Goal: Complete application form: Complete application form

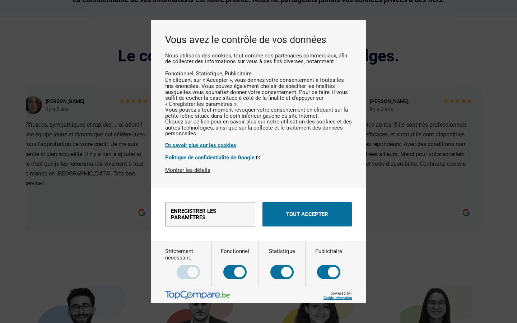
scroll to position [0, 410]
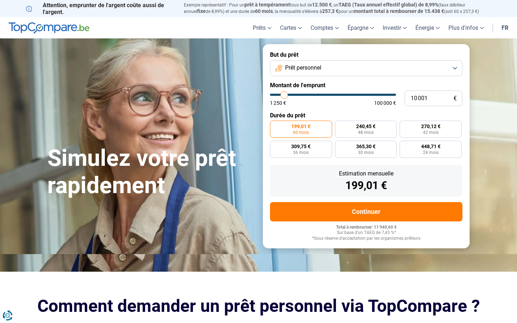
type input "10000"
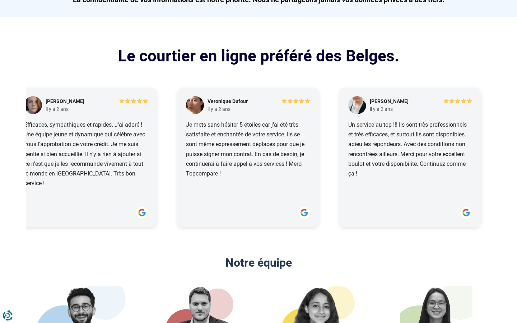
scroll to position [0, 932]
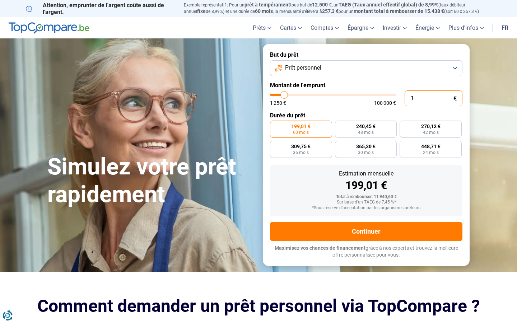
type input "0"
type input "1250"
type input "100 000"
type input "100000"
radio input "false"
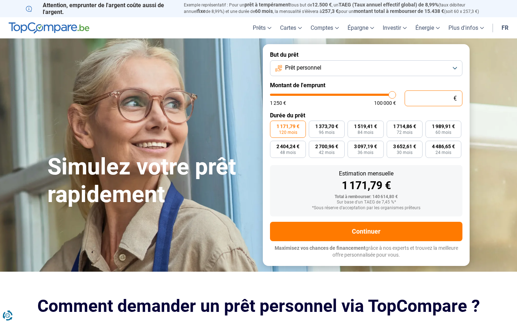
click at [433, 98] on input "text" at bounding box center [433, 98] width 58 height 16
type input "10 001"
type input "10000"
click at [433, 98] on input "10 001" at bounding box center [433, 98] width 58 height 16
type input "0"
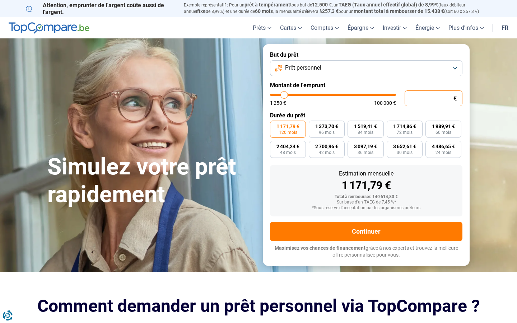
type input "1250"
type input "1 835"
type input "1750"
radio input "true"
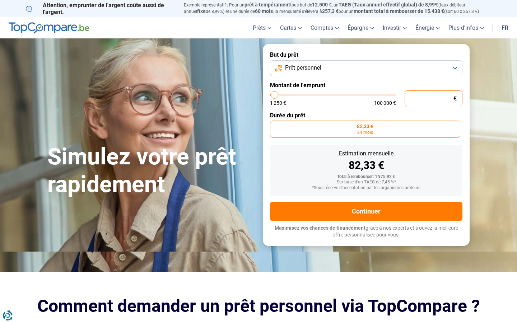
click at [433, 98] on input "text" at bounding box center [433, 98] width 58 height 16
type input "10 001"
type input "10000"
click at [433, 98] on input "10 001" at bounding box center [433, 98] width 58 height 16
type input "0"
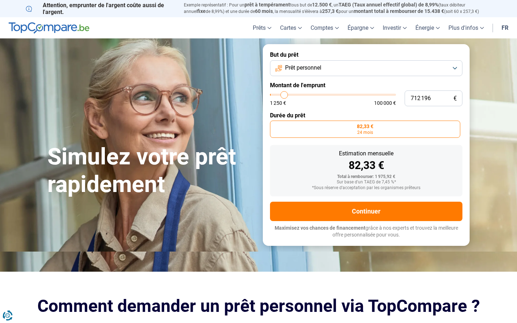
type input "100 000"
type input "100000"
radio input "false"
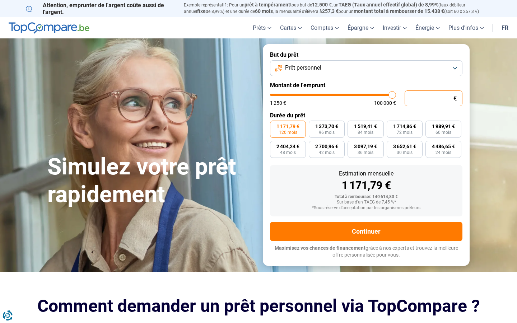
click at [433, 98] on input "text" at bounding box center [433, 98] width 58 height 16
type input "10"
type input "1250"
type input "10 001"
type input "10000"
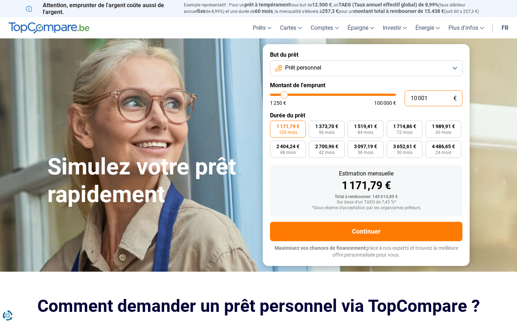
click at [433, 98] on input "10 001" at bounding box center [433, 98] width 58 height 16
type input "0"
type input "7"
type input "1250"
type input "100 000"
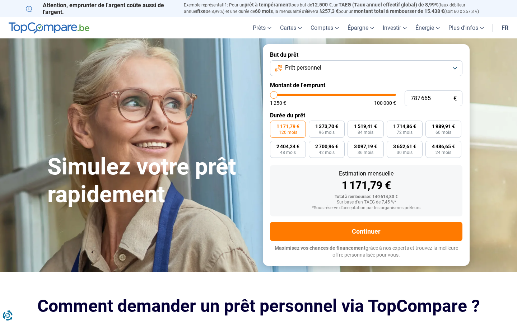
type input "100000"
click at [433, 98] on input "text" at bounding box center [433, 98] width 58 height 16
type input "10 001"
type input "10000"
click at [433, 98] on input "10 001" at bounding box center [433, 98] width 58 height 16
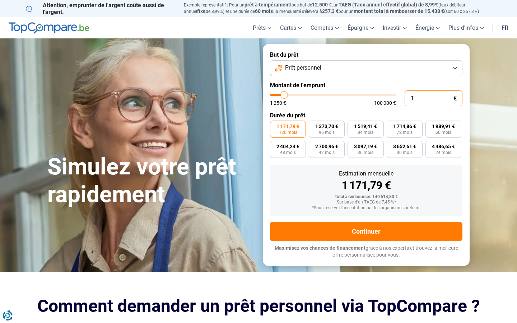
type input "0"
type input "7"
type input "1250"
type input "100 000"
type input "100000"
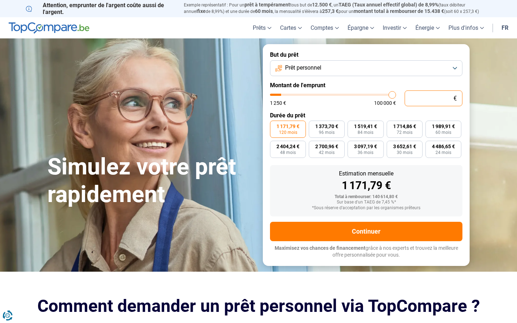
click at [433, 98] on input "text" at bounding box center [433, 98] width 58 height 16
type input "10 001"
type input "10000"
click at [433, 98] on input "10 001" at bounding box center [433, 98] width 58 height 16
type input "10"
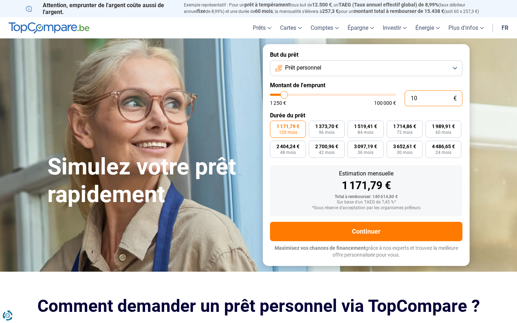
type input "1250"
type input "0"
type input "787 665"
type input "100000"
type input "100 000"
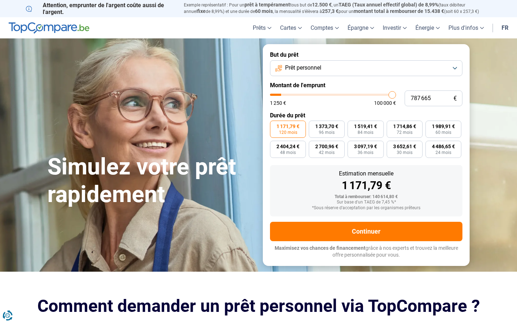
type input "100000"
click at [433, 98] on input "text" at bounding box center [433, 98] width 58 height 16
type input "10 001"
type input "10000"
click at [433, 98] on input "10 001" at bounding box center [433, 98] width 58 height 16
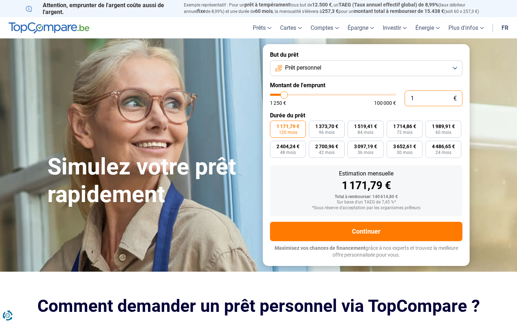
type input "0"
type input "7"
type input "1250"
type input "787 665"
type input "100000"
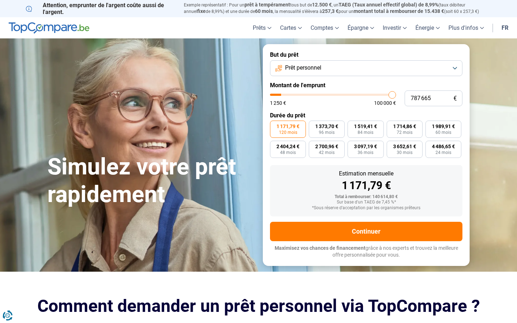
type input "100 000"
type input "100000"
click at [433, 98] on input "text" at bounding box center [433, 98] width 58 height 16
type input "10 001"
type input "10000"
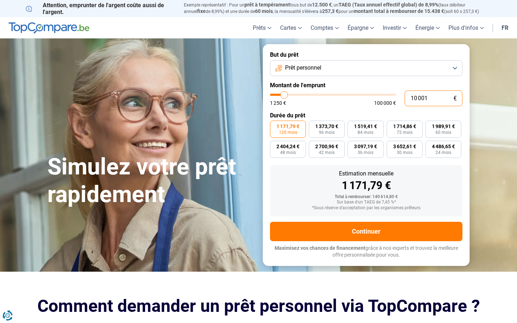
click at [433, 98] on input "10 001" at bounding box center [433, 98] width 58 height 16
type input "0"
type input "54 942"
type input "55000"
type input "549 425"
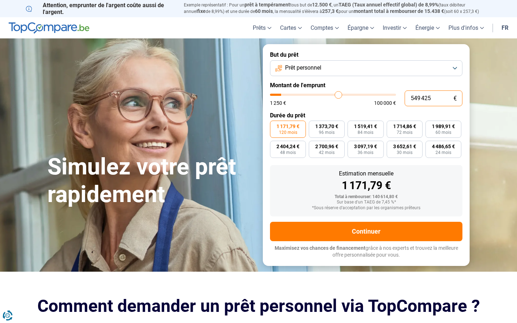
type input "100000"
type input "100 000"
type input "100000"
click at [433, 98] on input "text" at bounding box center [433, 98] width 58 height 16
type input "10 001"
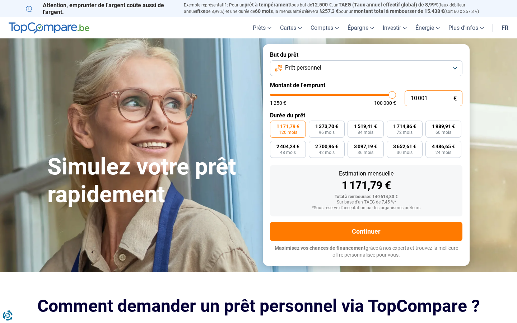
type input "10000"
click at [433, 98] on input "10 001" at bounding box center [433, 98] width 58 height 16
type input "0"
type input "1250"
type input "994"
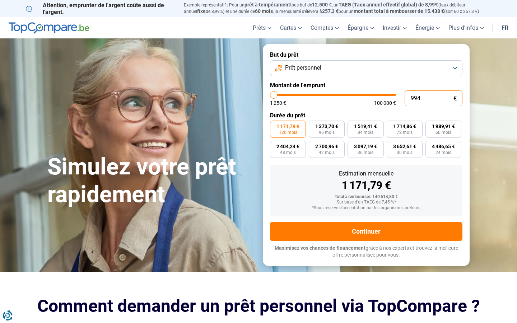
type input "1250"
type input "1 250"
type input "1250"
radio input "true"
click at [433, 98] on input "text" at bounding box center [433, 98] width 58 height 16
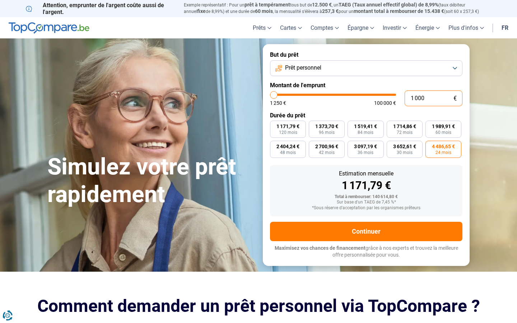
type input "10 001"
type input "10000"
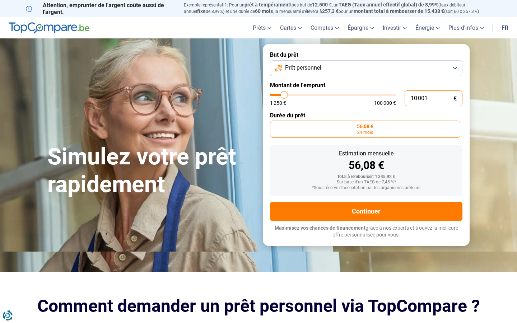
click at [433, 98] on input "10 001" at bounding box center [433, 98] width 58 height 16
type input "0"
type input "1250"
type input "100 000"
type input "100000"
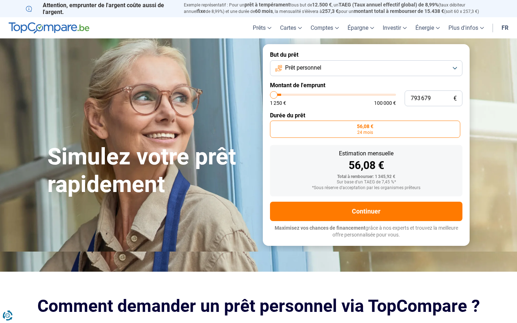
radio input "false"
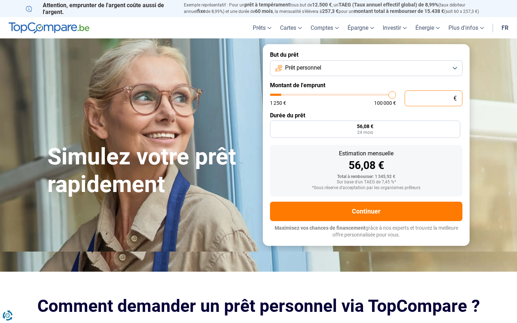
click at [433, 98] on input "text" at bounding box center [433, 98] width 58 height 16
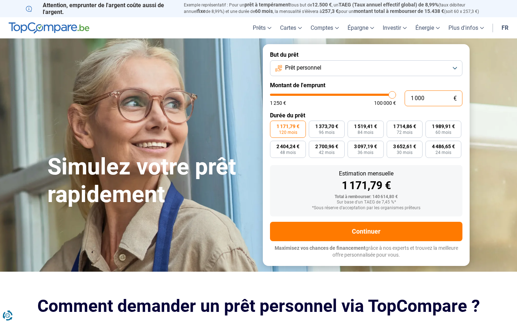
type input "10 001"
type input "10000"
click at [433, 98] on input "10 001" at bounding box center [433, 98] width 58 height 16
type input "0"
type input "5 557"
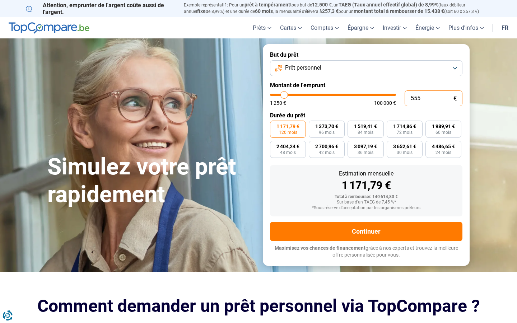
type input "5500"
type input "100 000"
type input "100000"
click at [433, 98] on input "text" at bounding box center [433, 98] width 58 height 16
type input "10 001"
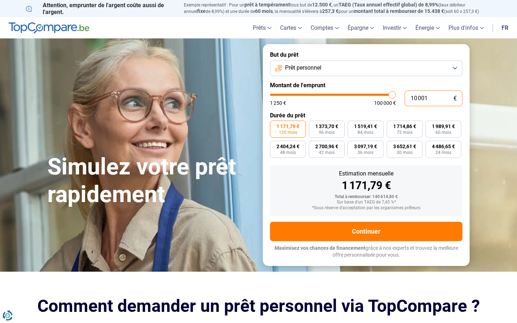
type input "10000"
click at [433, 98] on input "10 001" at bounding box center [433, 98] width 58 height 16
type input "0"
type input "100 000"
type input "100000"
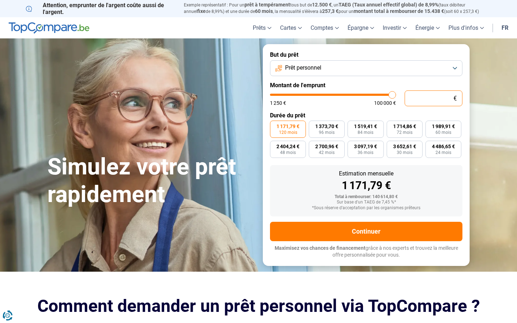
click at [433, 98] on input "text" at bounding box center [433, 98] width 58 height 16
type input "10 001"
type input "10000"
click at [433, 98] on input "10 001" at bounding box center [433, 98] width 58 height 16
type input "10"
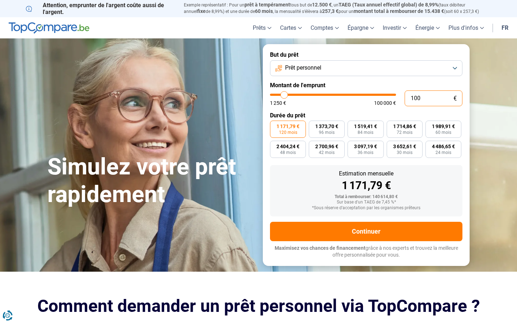
type input "1250"
type input "0"
type input "100 000"
type input "100000"
click at [433, 98] on input "text" at bounding box center [433, 98] width 58 height 16
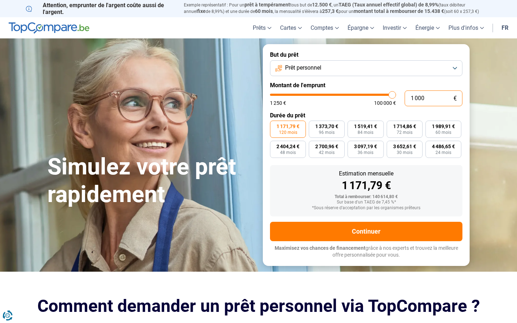
type input "10 001"
type input "10000"
click at [433, 98] on input "10 001" at bounding box center [433, 98] width 58 height 16
type input "0"
type input "19 211"
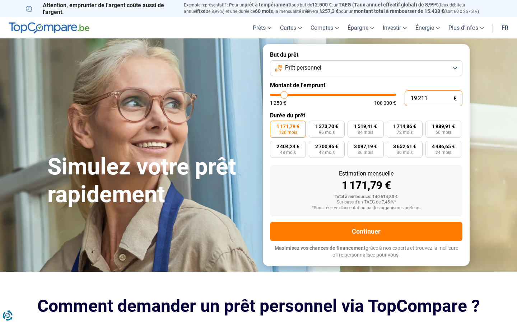
type input "19250"
type input "19 211"
type input "19250"
radio input "true"
click at [433, 98] on input "text" at bounding box center [433, 98] width 58 height 16
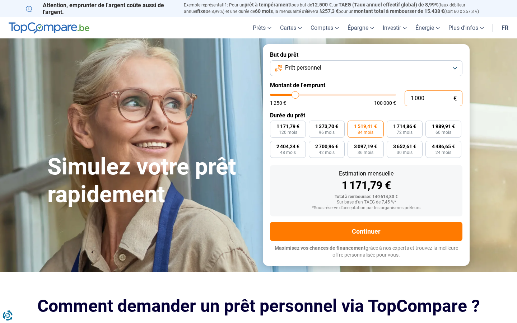
type input "10 001"
type input "10000"
click at [433, 98] on input "10 001" at bounding box center [433, 98] width 58 height 16
type input "0"
type input "100 000"
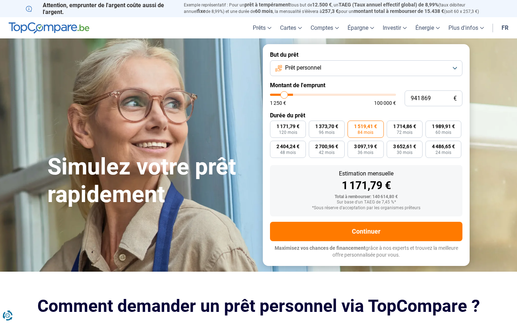
type input "100000"
radio input "false"
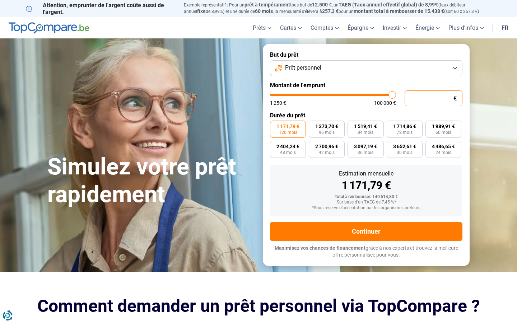
click at [433, 98] on input "text" at bounding box center [433, 98] width 58 height 16
type input "10 001"
type input "10000"
click at [433, 98] on input "10 001" at bounding box center [433, 98] width 58 height 16
type input "0"
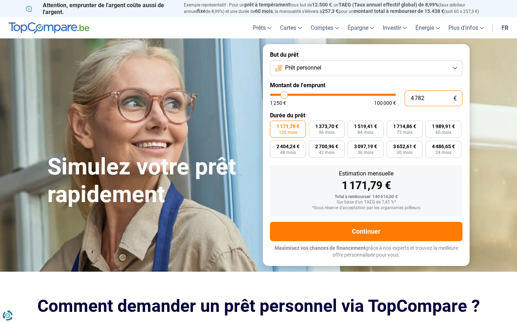
type input "47 821"
type input "47750"
type input "47 821"
type input "47750"
click at [433, 98] on input "text" at bounding box center [433, 98] width 58 height 16
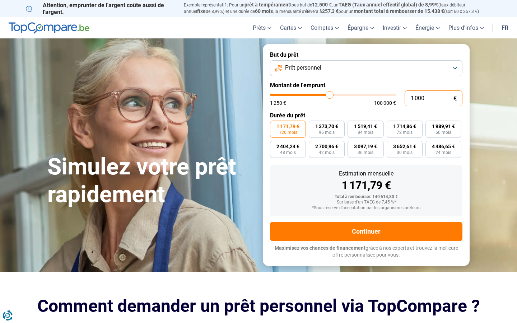
type input "10 001"
type input "10000"
radio input "true"
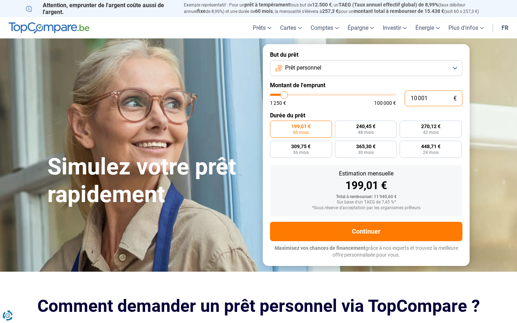
click at [433, 98] on input "10 001" at bounding box center [433, 98] width 58 height 16
type input "0"
type input "787 665"
type input "100000"
type input "100 000"
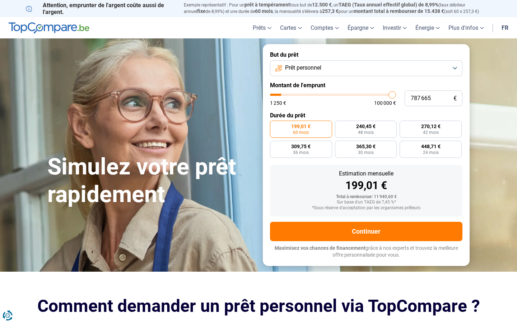
type input "100000"
radio input "false"
type input "50500"
click at [333, 95] on input "range" at bounding box center [333, 95] width 126 height 2
type input "50 500"
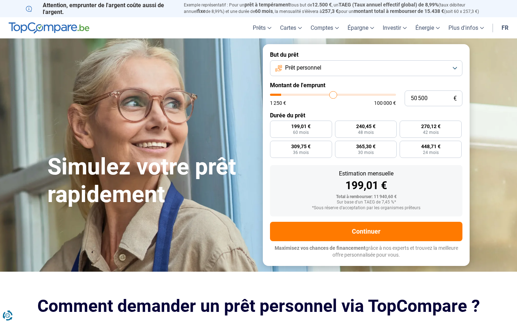
type input "50750"
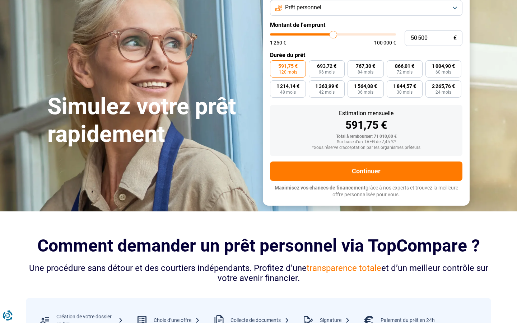
scroll to position [70, 0]
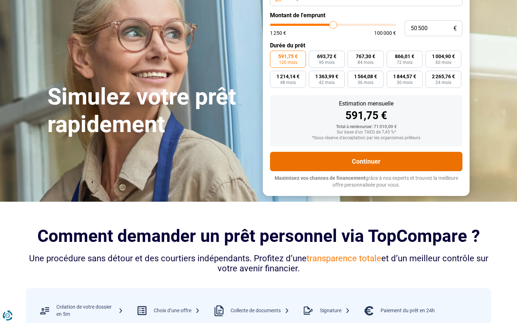
click at [366, 161] on button "Continuer" at bounding box center [366, 161] width 192 height 19
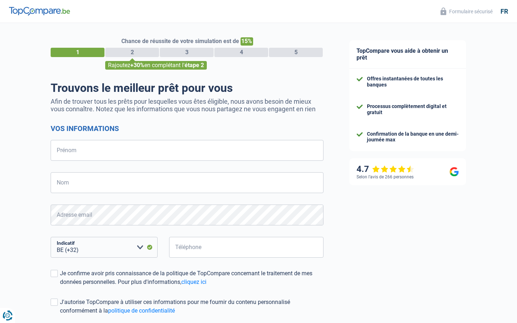
scroll to position [64, 0]
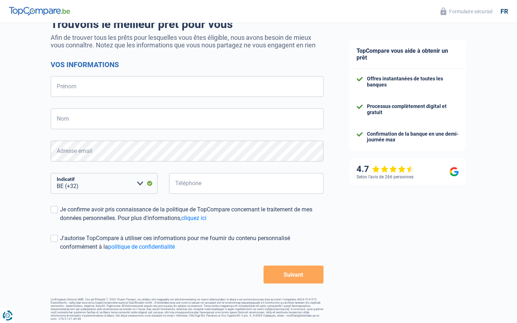
select select "352"
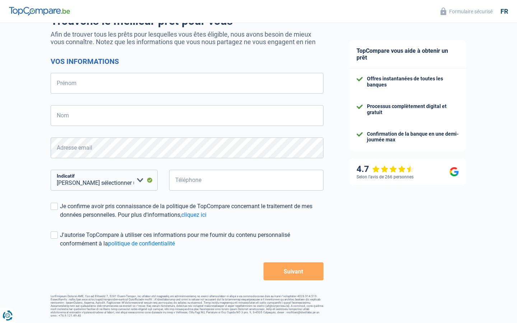
select select "32"
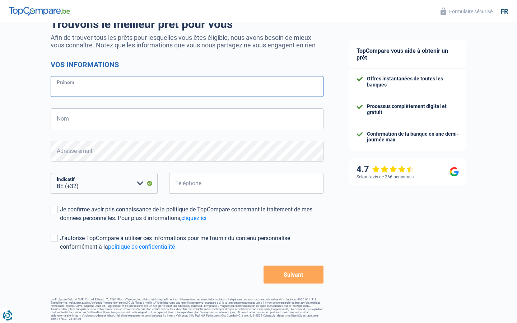
click at [187, 86] on input "Prénom" at bounding box center [187, 86] width 273 height 21
type input "Sven Heuvel"
click at [187, 86] on input "Prénom" at bounding box center [187, 86] width 273 height 21
type input "Max"
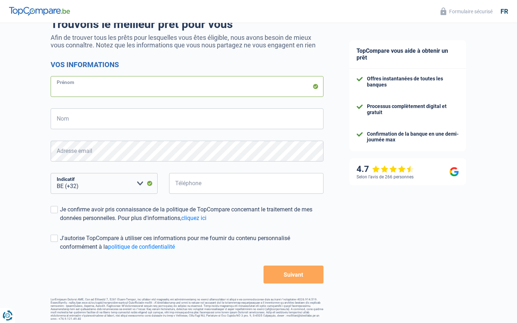
click at [187, 86] on input "Prénom" at bounding box center [187, 86] width 273 height 21
type input "Soap"
click at [187, 86] on input "Prénom" at bounding box center [187, 86] width 273 height 21
click at [187, 119] on input "Nom" at bounding box center [187, 118] width 273 height 21
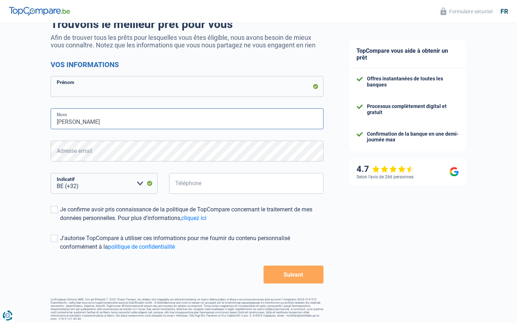
type input "Max Heuvel"
click at [187, 127] on input "Nom" at bounding box center [187, 118] width 273 height 21
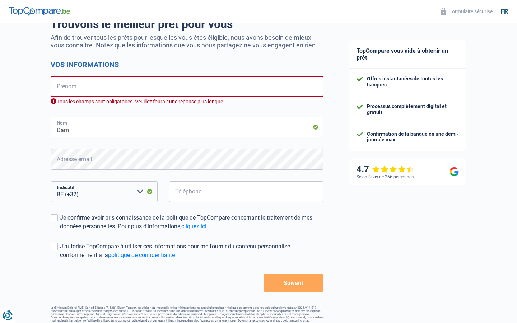
type input "Dam"
click at [187, 127] on input "Nom" at bounding box center [187, 127] width 273 height 21
type input "Sports"
click at [187, 127] on input "Nom" at bounding box center [187, 127] width 273 height 21
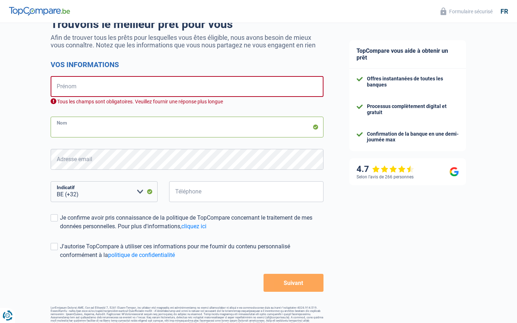
scroll to position [0, 0]
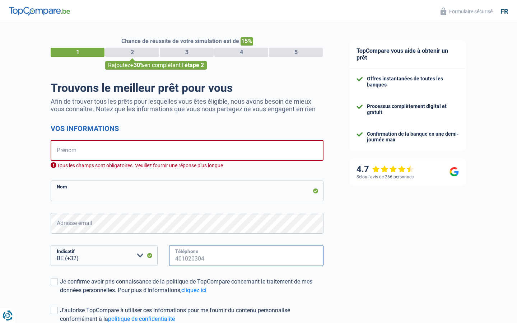
click at [246, 256] on input "Téléphone" at bounding box center [246, 255] width 154 height 21
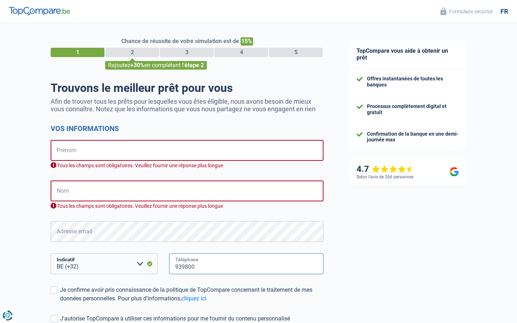
type input "939800"
click at [246, 264] on input "Téléphone" at bounding box center [246, 263] width 154 height 21
type input "9905"
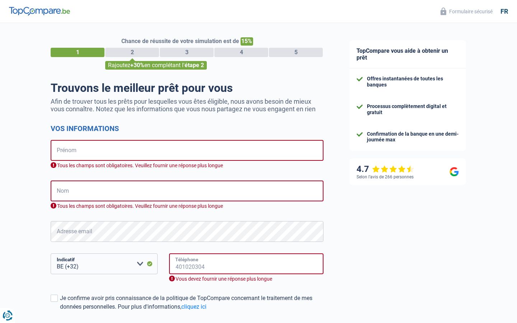
click at [246, 264] on input "Téléphone" at bounding box center [246, 263] width 154 height 21
type input "70222789"
click at [246, 264] on input "Téléphone" at bounding box center [246, 263] width 154 height 21
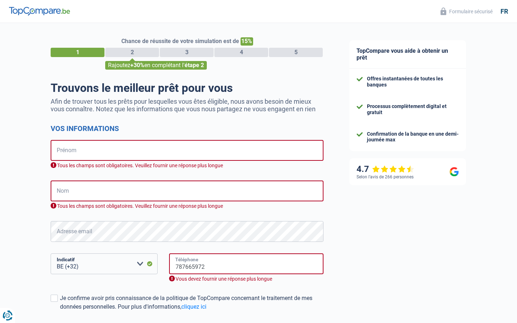
type input "787665972"
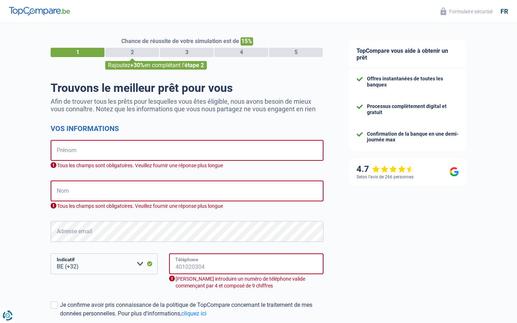
click at [246, 264] on input "Téléphone" at bounding box center [246, 263] width 154 height 21
type input "787665972"
click at [246, 264] on input "Téléphone" at bounding box center [246, 263] width 154 height 21
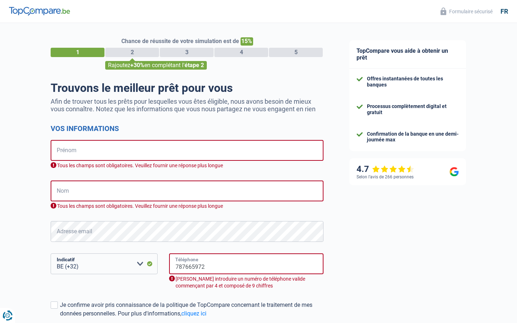
type input "787665972"
click at [246, 264] on input "Téléphone" at bounding box center [246, 263] width 154 height 21
type input "787665972"
click at [246, 264] on input "Téléphone" at bounding box center [246, 263] width 154 height 21
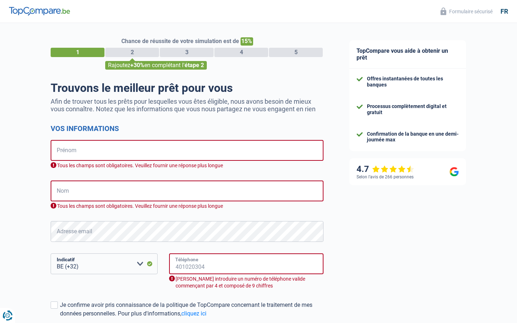
click at [246, 264] on input "Téléphone" at bounding box center [246, 263] width 154 height 21
type input "455619343"
click at [246, 264] on input "Téléphone" at bounding box center [246, 263] width 154 height 21
type input "994"
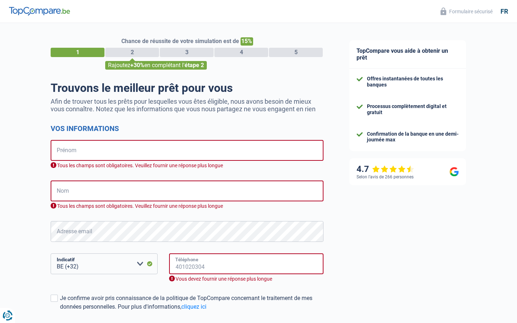
click at [246, 264] on input "Téléphone" at bounding box center [246, 263] width 154 height 21
type input "793679607"
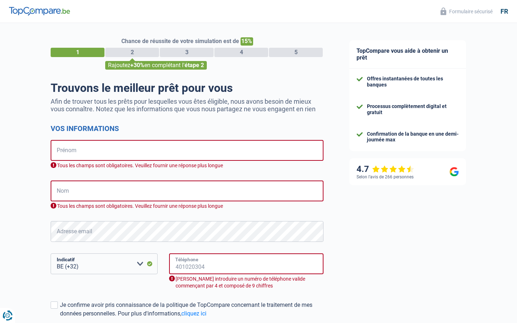
click at [246, 264] on input "Téléphone" at bounding box center [246, 263] width 154 height 21
type input "555727255"
click at [246, 264] on input "Téléphone" at bounding box center [246, 263] width 154 height 21
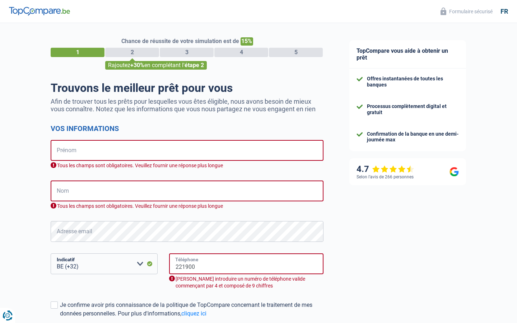
type input "221900"
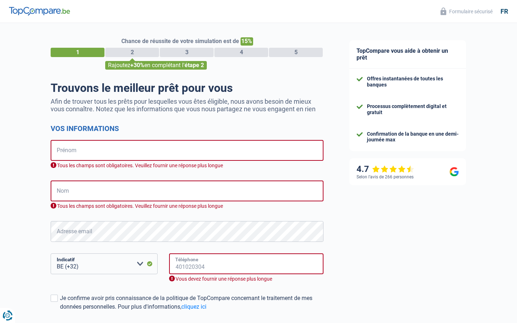
click at [246, 264] on input "Téléphone" at bounding box center [246, 263] width 154 height 21
type input "17238931"
click at [246, 264] on input "Téléphone" at bounding box center [246, 263] width 154 height 21
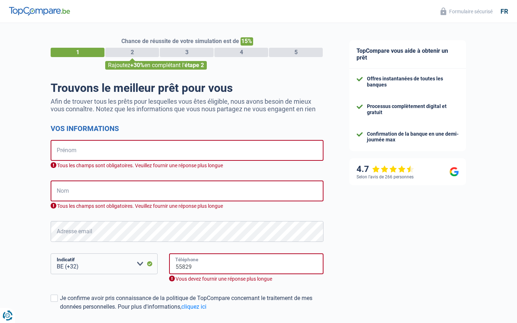
type input "55829"
click at [246, 264] on input "Téléphone" at bounding box center [246, 263] width 154 height 21
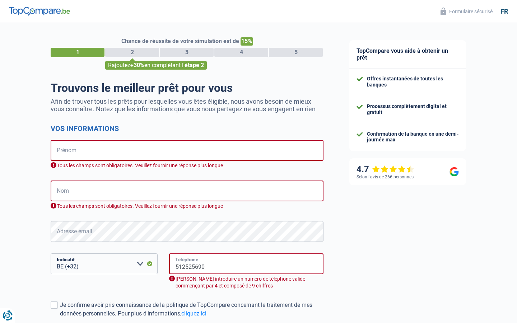
type input "512525690"
click at [246, 264] on input "Téléphone" at bounding box center [246, 263] width 154 height 21
type input "586"
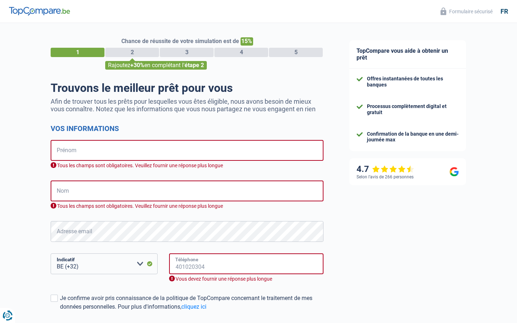
click at [246, 264] on input "Téléphone" at bounding box center [246, 263] width 154 height 21
select select "352"
type input "586"
select select "32"
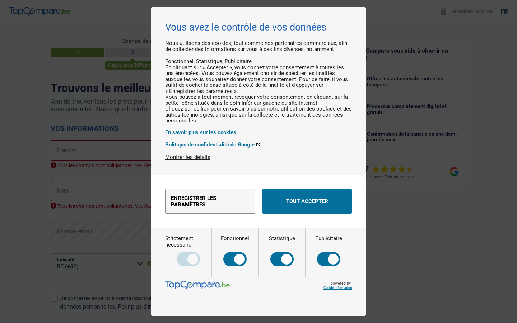
scroll to position [89, 0]
